Goal: Information Seeking & Learning: Learn about a topic

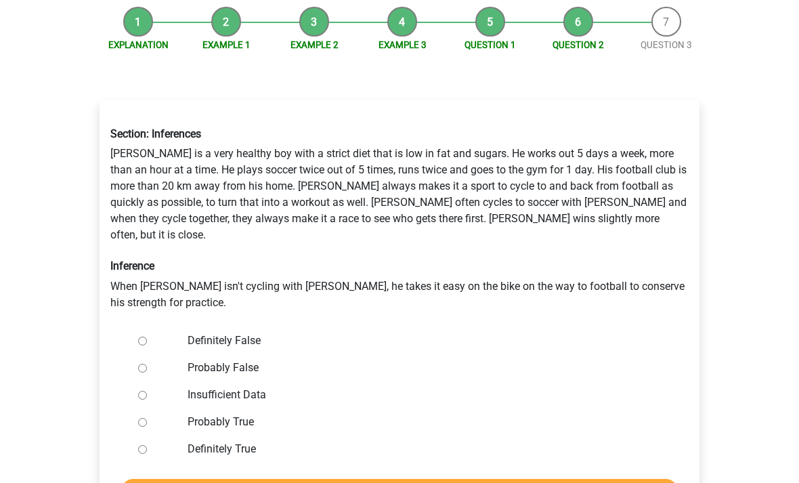
scroll to position [135, 0]
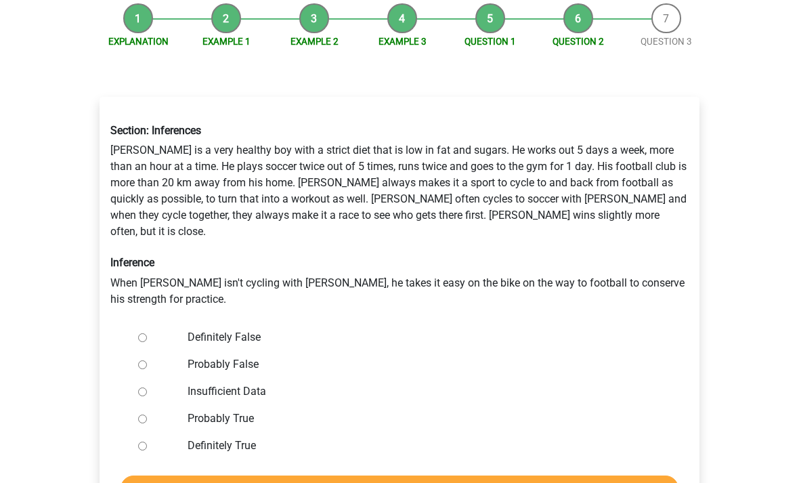
click at [188, 330] on label "Definitely False" at bounding box center [422, 338] width 469 height 16
click at [147, 334] on input "Definitely False" at bounding box center [142, 338] width 9 height 9
radio input "true"
click at [624, 476] on input "Check" at bounding box center [400, 489] width 558 height 26
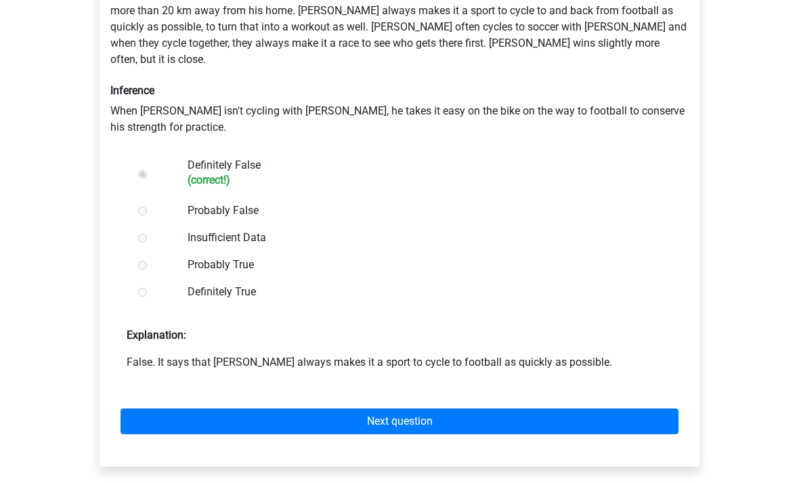
scroll to position [308, 0]
click at [655, 412] on link "Next question" at bounding box center [400, 421] width 558 height 26
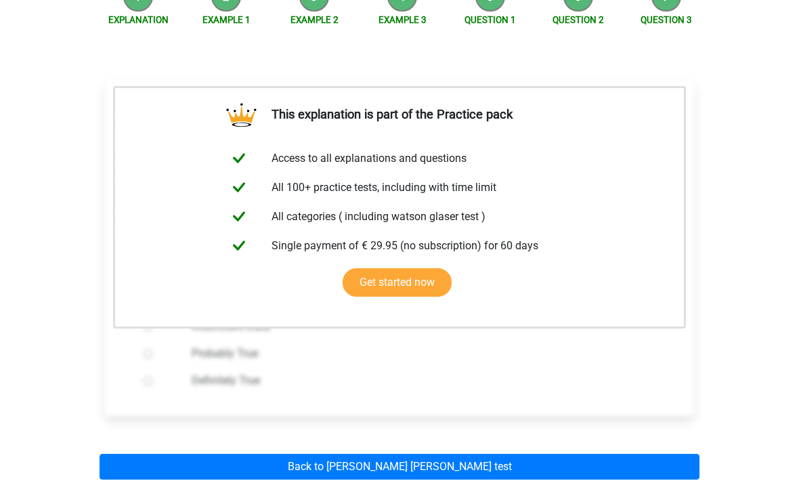
scroll to position [158, 0]
click at [656, 464] on link "Back to watson glaser test" at bounding box center [400, 467] width 600 height 26
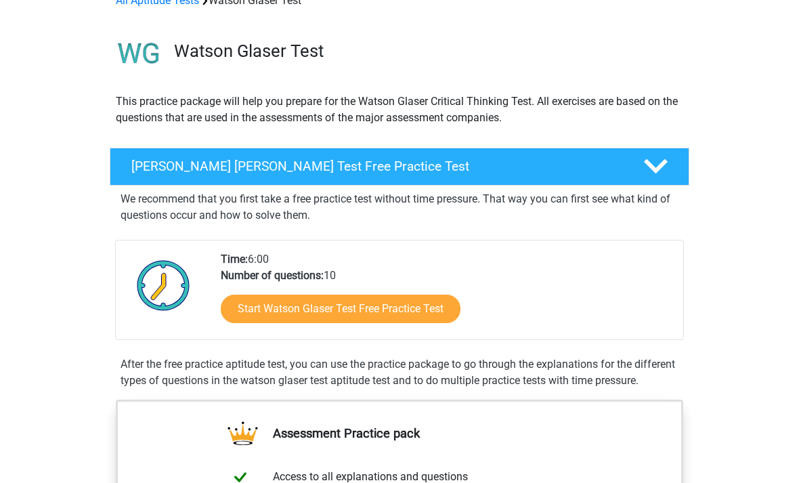
scroll to position [73, 0]
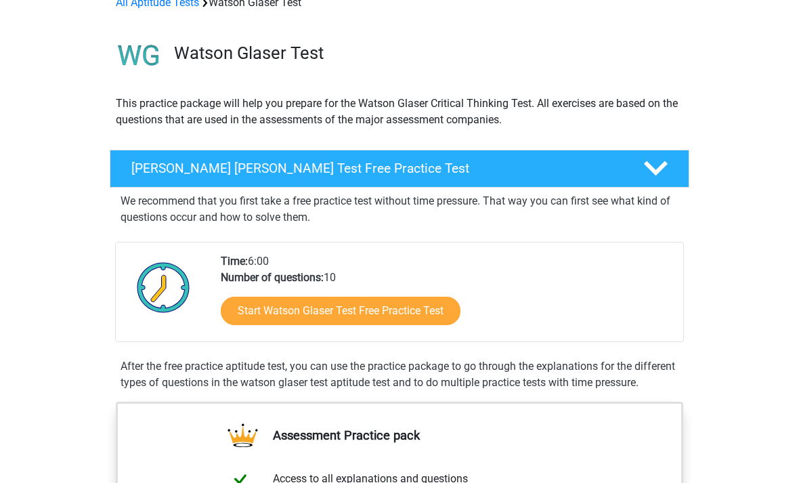
click at [130, 180] on div "Watson Glaser Test Free Practice Test" at bounding box center [400, 169] width 580 height 38
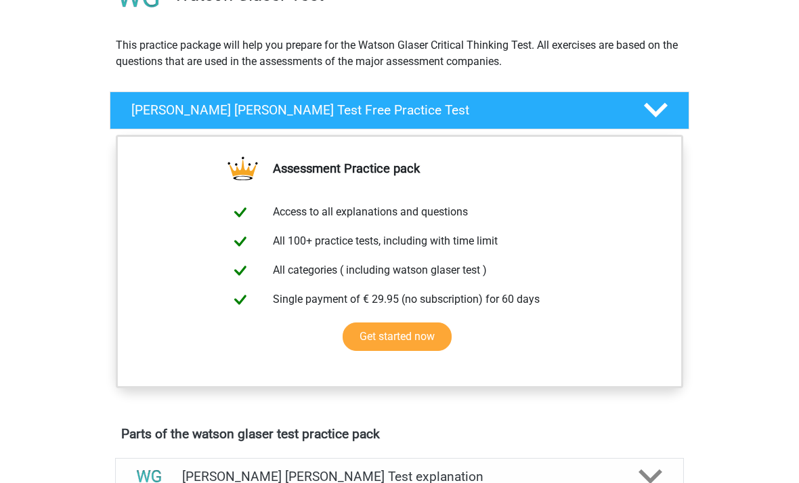
scroll to position [102, 0]
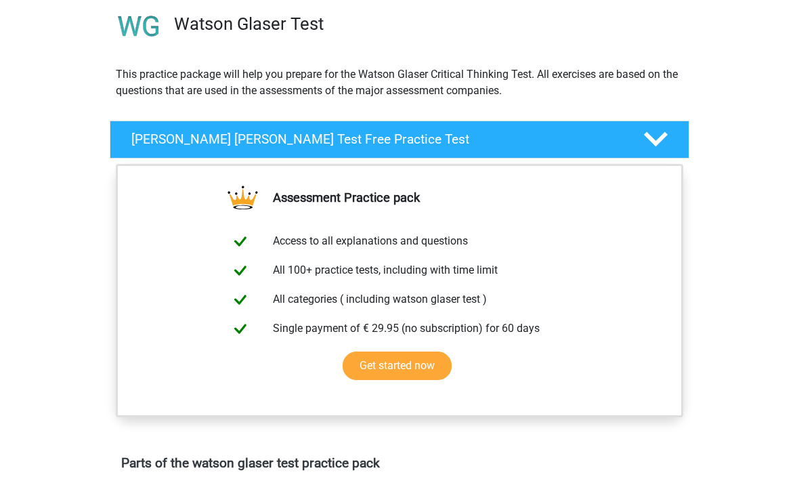
click at [452, 352] on link "Get started now" at bounding box center [397, 366] width 109 height 28
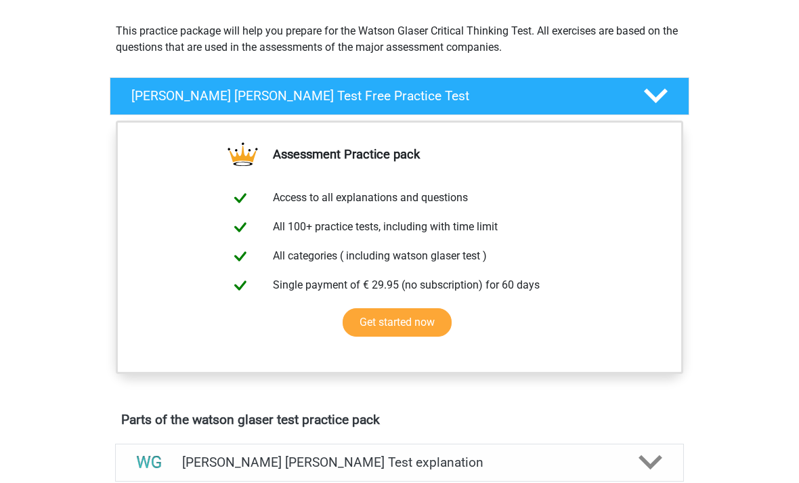
click at [666, 104] on icon at bounding box center [656, 97] width 24 height 24
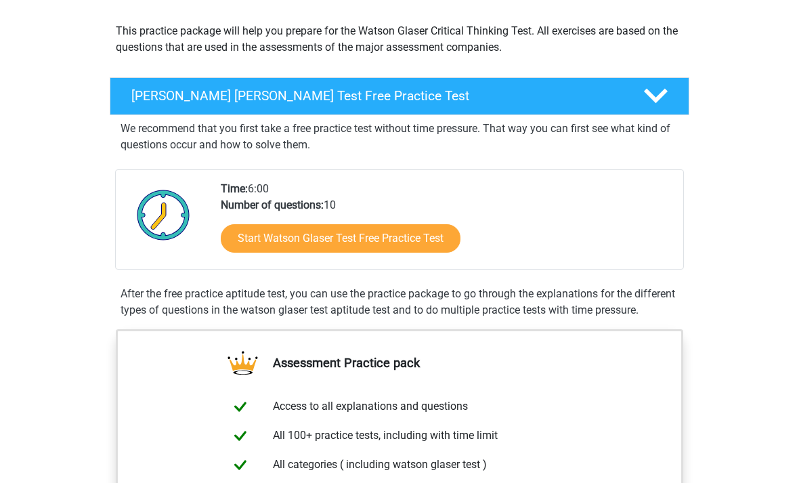
click at [272, 248] on link "Start Watson Glaser Test Free Practice Test" at bounding box center [341, 238] width 240 height 28
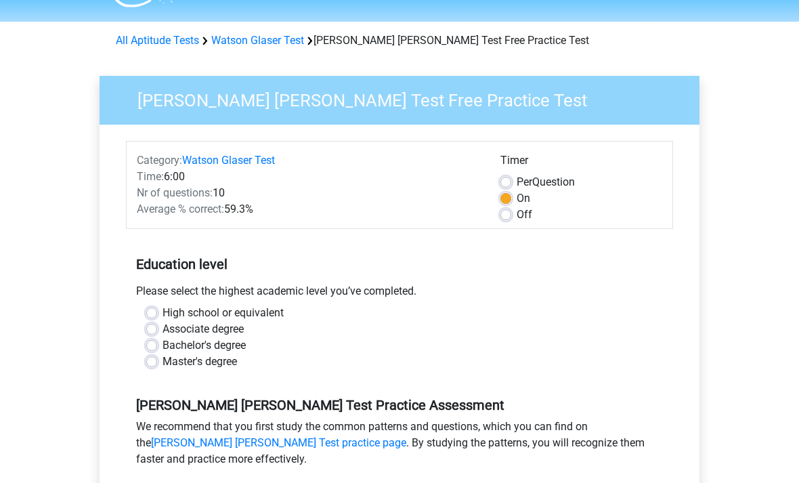
scroll to position [37, 0]
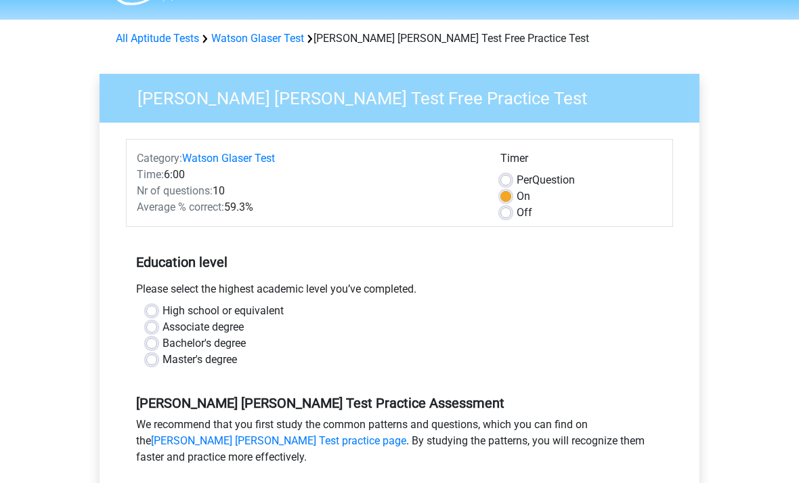
click at [520, 219] on label "Off" at bounding box center [525, 213] width 16 height 16
click at [511, 219] on input "Off" at bounding box center [505, 212] width 11 height 14
radio input "true"
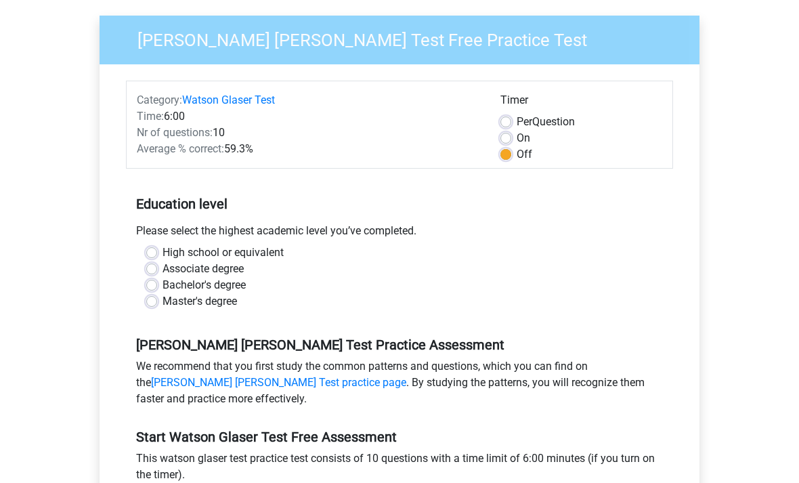
scroll to position [101, 0]
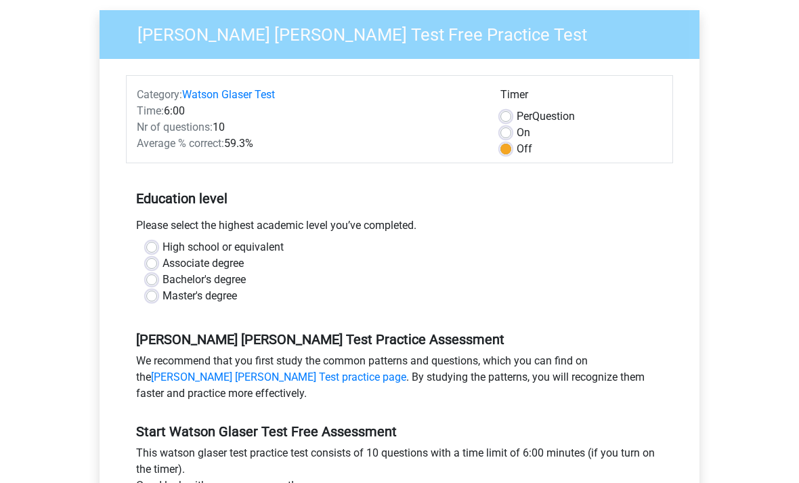
click at [163, 247] on label "High school or equivalent" at bounding box center [223, 247] width 121 height 16
click at [156, 247] on input "High school or equivalent" at bounding box center [151, 246] width 11 height 14
radio input "true"
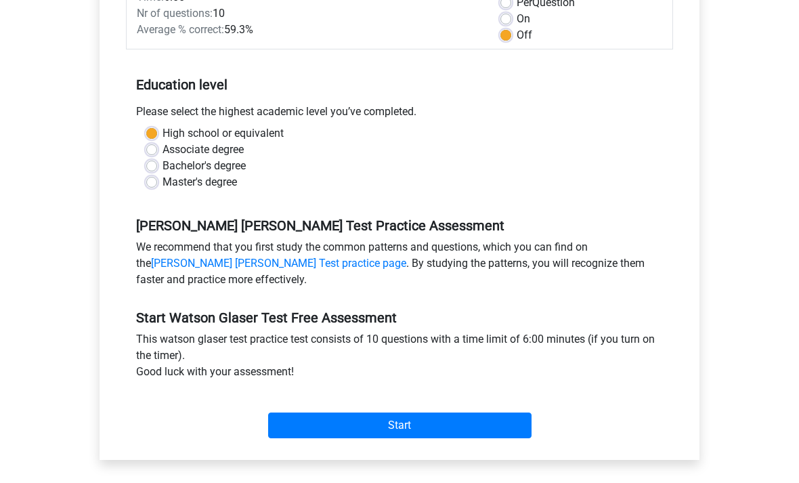
scroll to position [215, 0]
click at [484, 446] on div "Category: Watson Glaser Test Time: 6:00 Nr of questions: 10 Average % correct: …" at bounding box center [400, 202] width 580 height 515
click at [508, 437] on input "Start" at bounding box center [399, 425] width 263 height 26
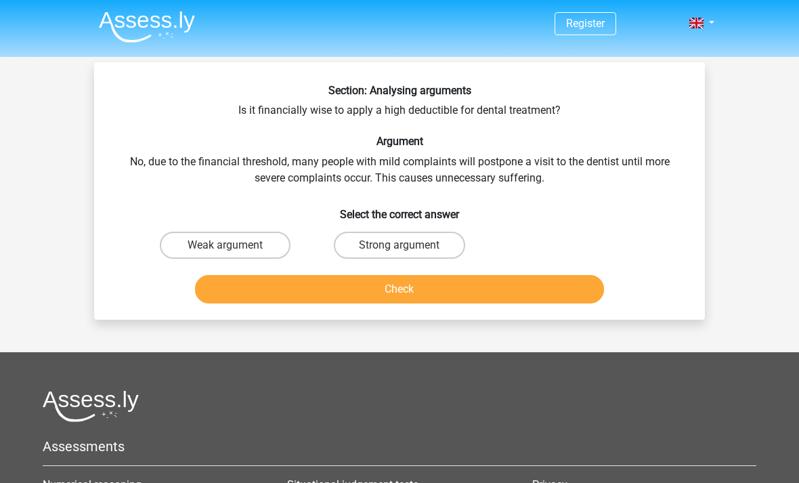
click at [451, 242] on label "Strong argument" at bounding box center [399, 245] width 131 height 27
click at [408, 245] on input "Strong argument" at bounding box center [404, 249] width 9 height 9
radio input "true"
click at [513, 295] on button "Check" at bounding box center [400, 289] width 410 height 28
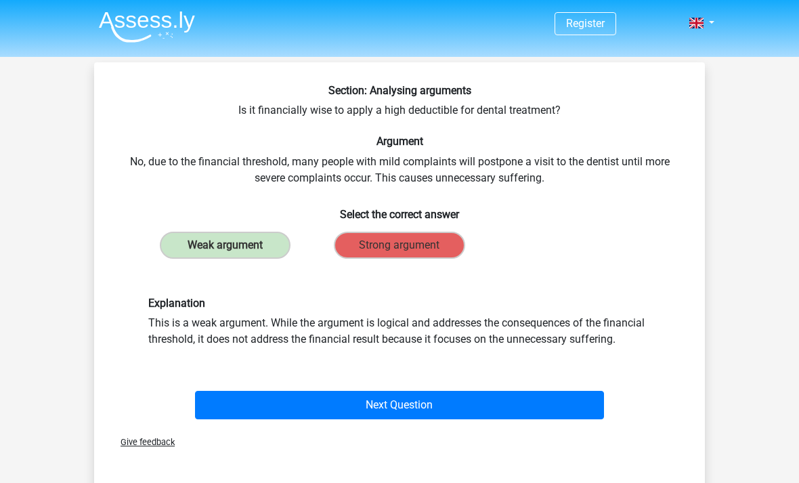
scroll to position [16, 0]
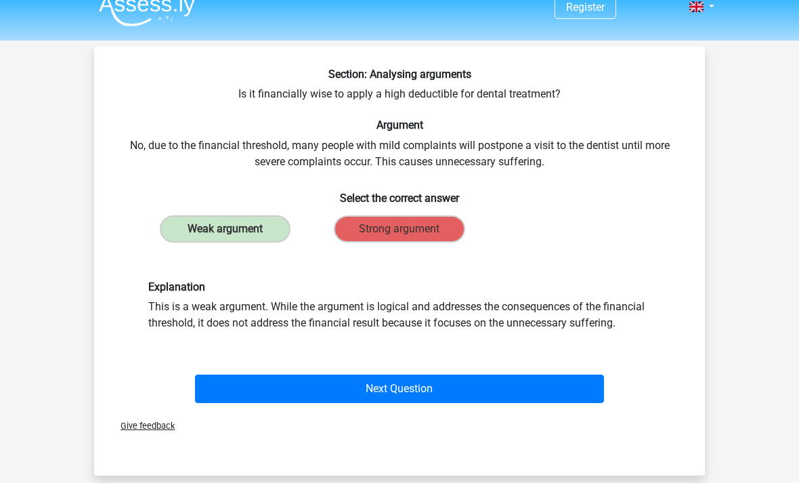
click at [592, 400] on button "Next Question" at bounding box center [400, 389] width 410 height 28
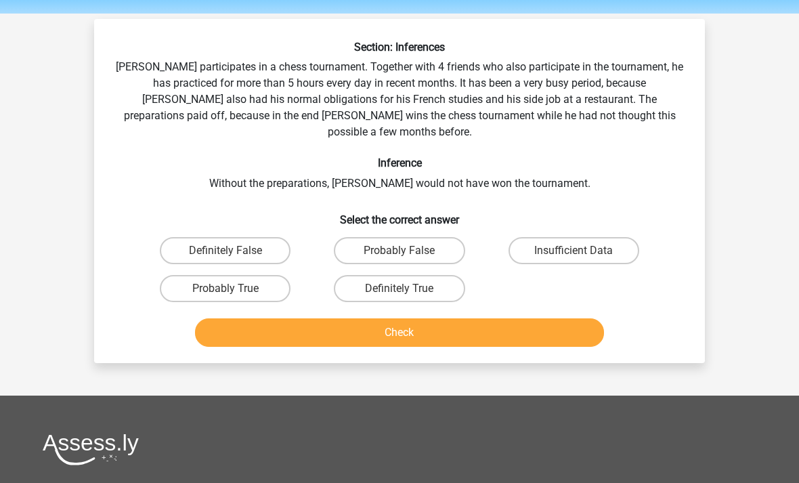
scroll to position [0, 0]
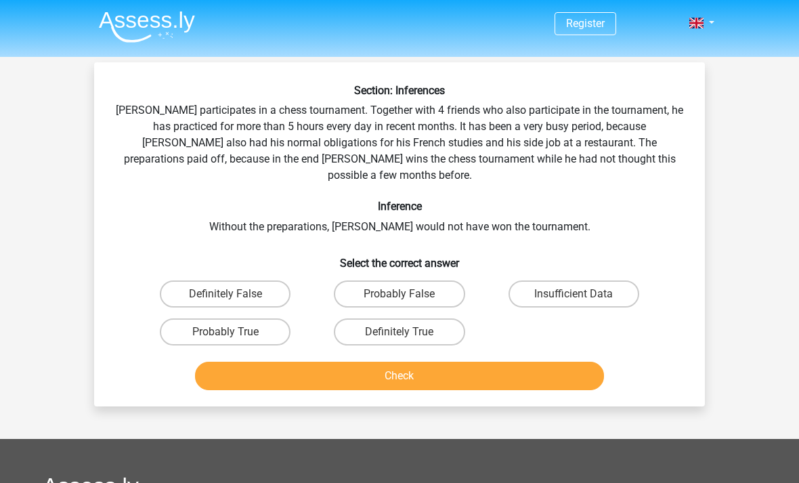
click at [17, 74] on div "Register Nederlands English" at bounding box center [399, 398] width 799 height 796
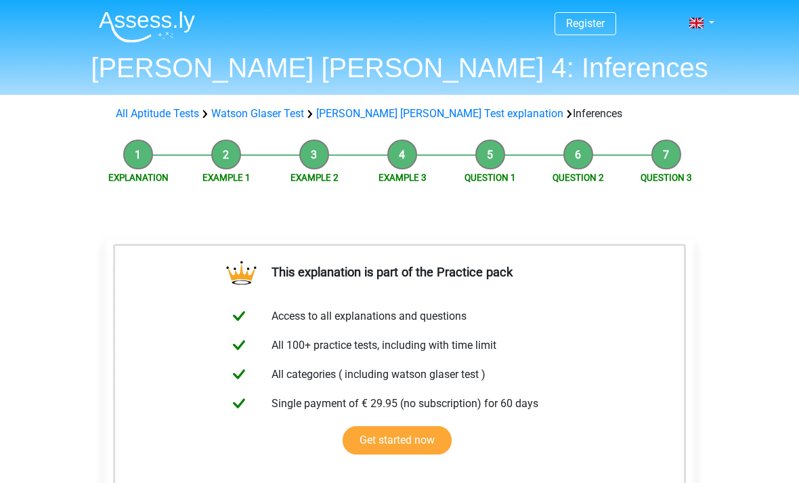
scroll to position [201, 0]
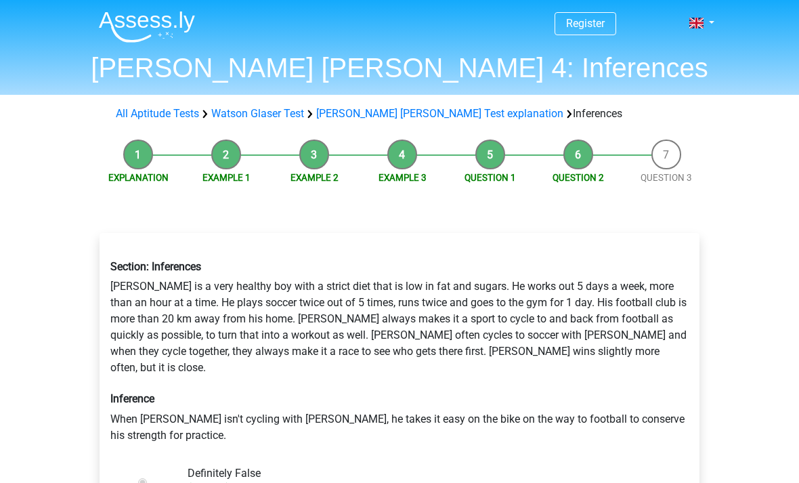
scroll to position [352, 0]
